Goal: Communication & Community: Answer question/provide support

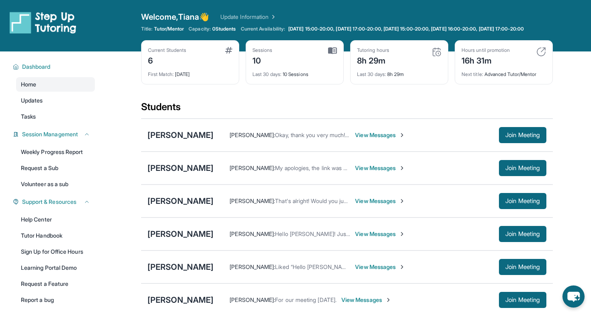
click at [405, 139] on span "View Messages" at bounding box center [380, 135] width 50 height 8
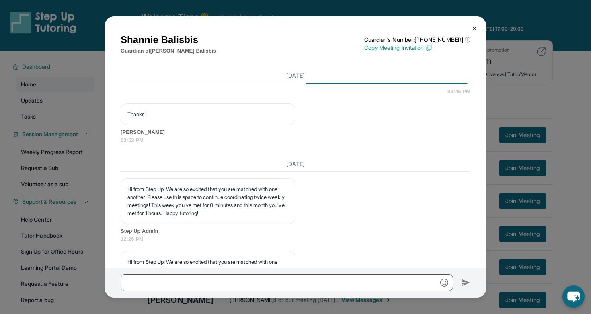
scroll to position [1102, 0]
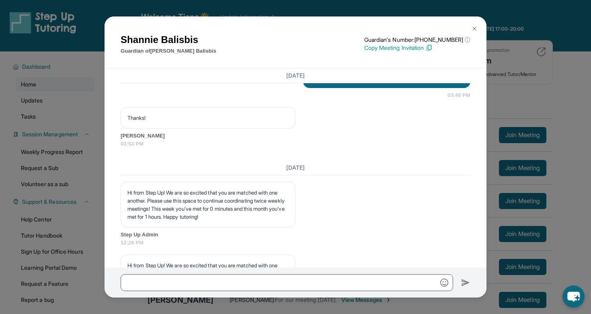
drag, startPoint x: 325, startPoint y: 134, endPoint x: 299, endPoint y: 122, distance: 28.8
click at [303, 88] on div "Hello! Reminding you we have our first meeting in about 15 minutes!" at bounding box center [386, 77] width 167 height 21
copy p "Hello! Reminding you we have our first meeting in about 15 minutes!"
click at [369, 148] on div "Thanks! [PERSON_NAME] 03:53 PM" at bounding box center [296, 127] width 350 height 41
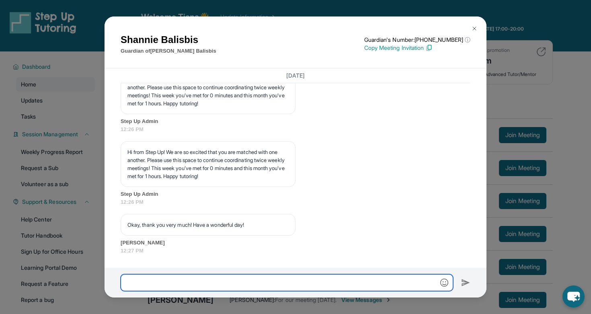
click at [207, 287] on input "text" at bounding box center [287, 282] width 332 height 17
paste input "**********"
click at [246, 283] on input "**********" at bounding box center [287, 282] width 332 height 17
click at [289, 284] on input "**********" at bounding box center [287, 282] width 332 height 17
type input "**********"
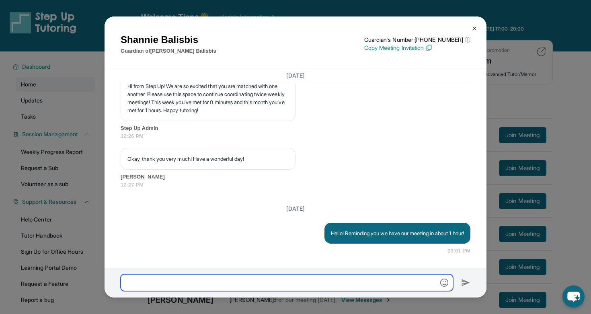
scroll to position [1337, 0]
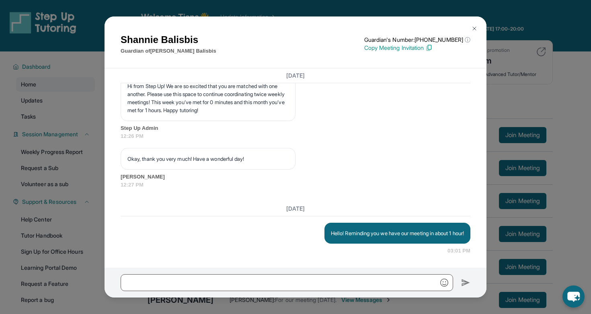
click at [470, 28] on button at bounding box center [474, 28] width 16 height 16
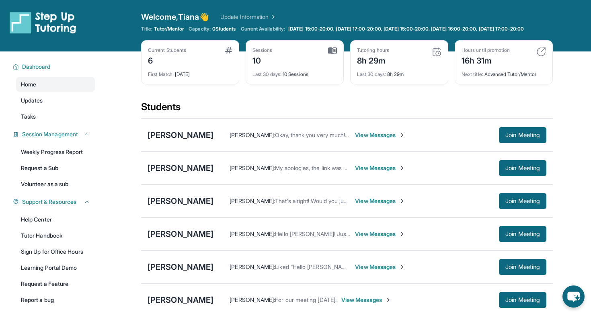
click at [405, 139] on span "View Messages" at bounding box center [380, 135] width 50 height 8
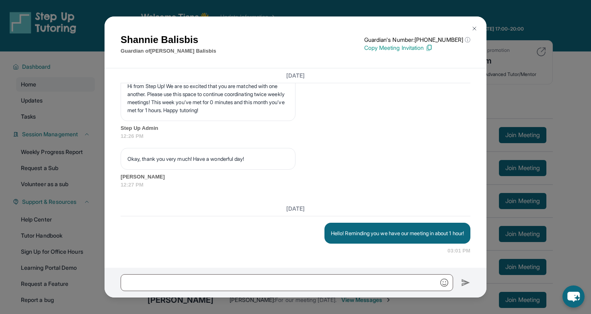
click at [469, 29] on button at bounding box center [474, 28] width 16 height 16
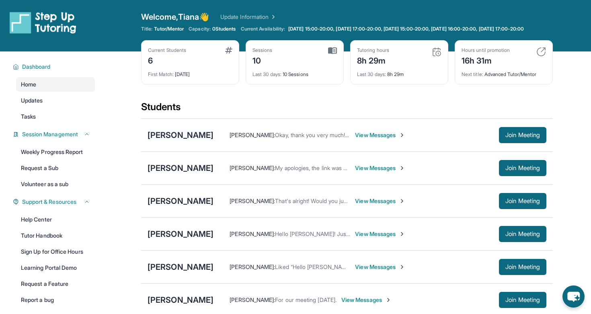
click at [207, 141] on div "[PERSON_NAME]" at bounding box center [181, 134] width 66 height 11
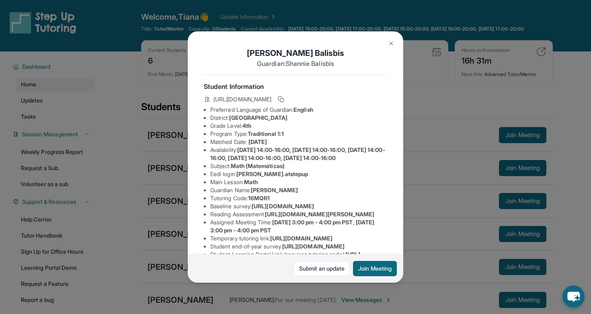
scroll to position [21, 0]
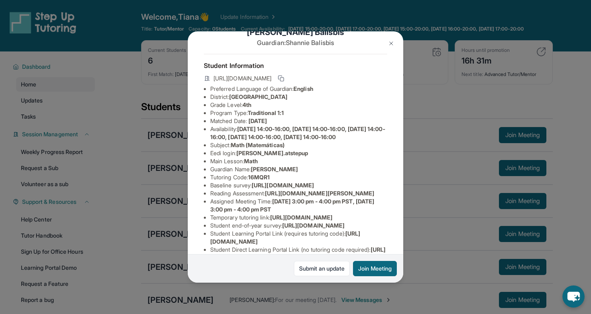
drag, startPoint x: 240, startPoint y: 161, endPoint x: 358, endPoint y: 161, distance: 118.6
click at [358, 157] on li "Eedi login : [PERSON_NAME].atstepup" at bounding box center [298, 153] width 177 height 8
copy span "[PERSON_NAME].atstepup"
click at [342, 122] on li "Matched Date: [DATE]" at bounding box center [298, 121] width 177 height 8
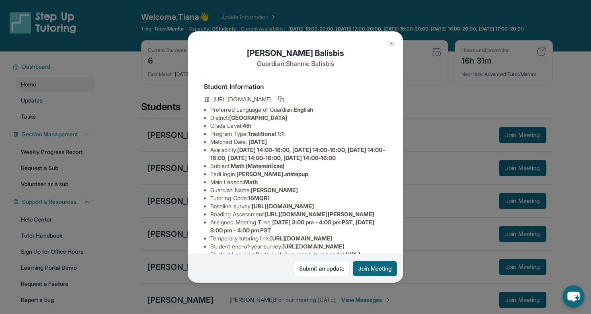
click at [392, 41] on img at bounding box center [391, 43] width 6 height 6
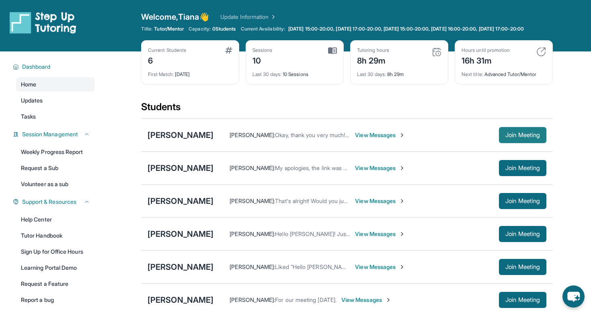
click at [523, 135] on button "Join Meeting" at bounding box center [522, 135] width 47 height 16
